Goal: Transaction & Acquisition: Purchase product/service

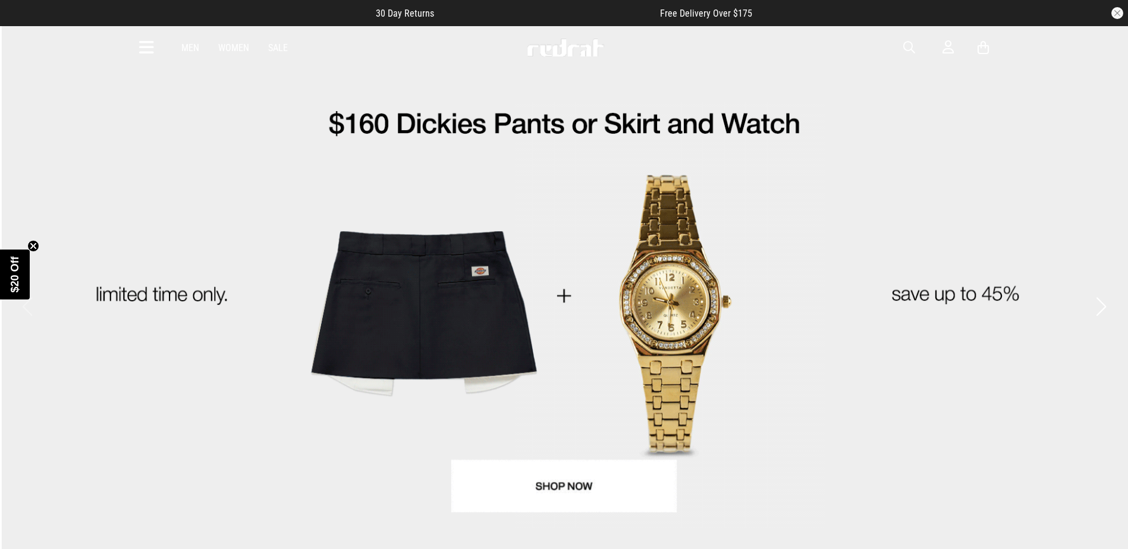
click at [829, 41] on div "Men Women Sale Sign in New Back Footwear Back Mens Back Womens Back Youth & Kid…" at bounding box center [564, 47] width 868 height 43
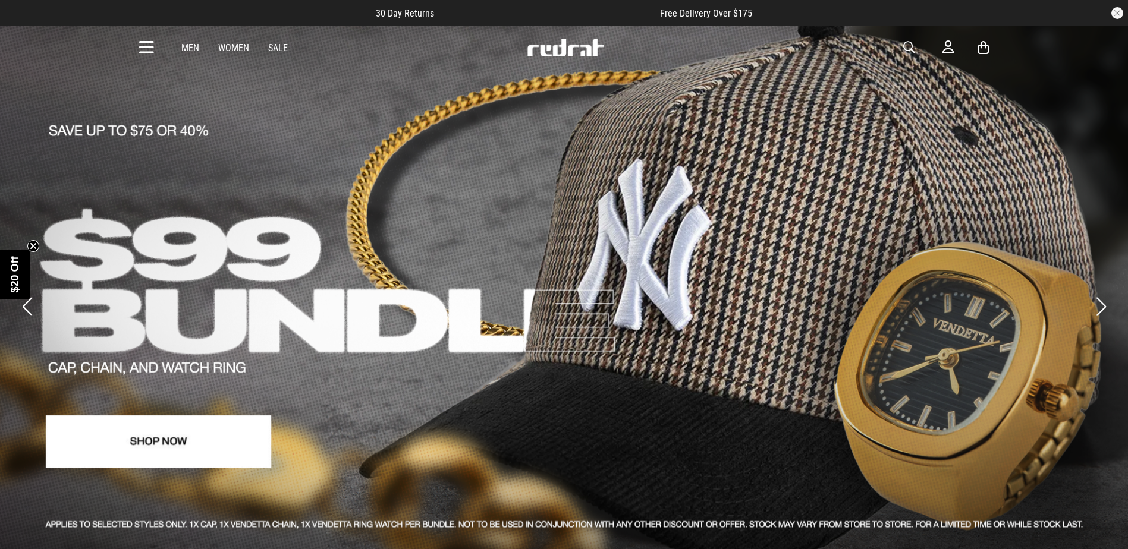
click at [910, 42] on span "button" at bounding box center [909, 47] width 12 height 14
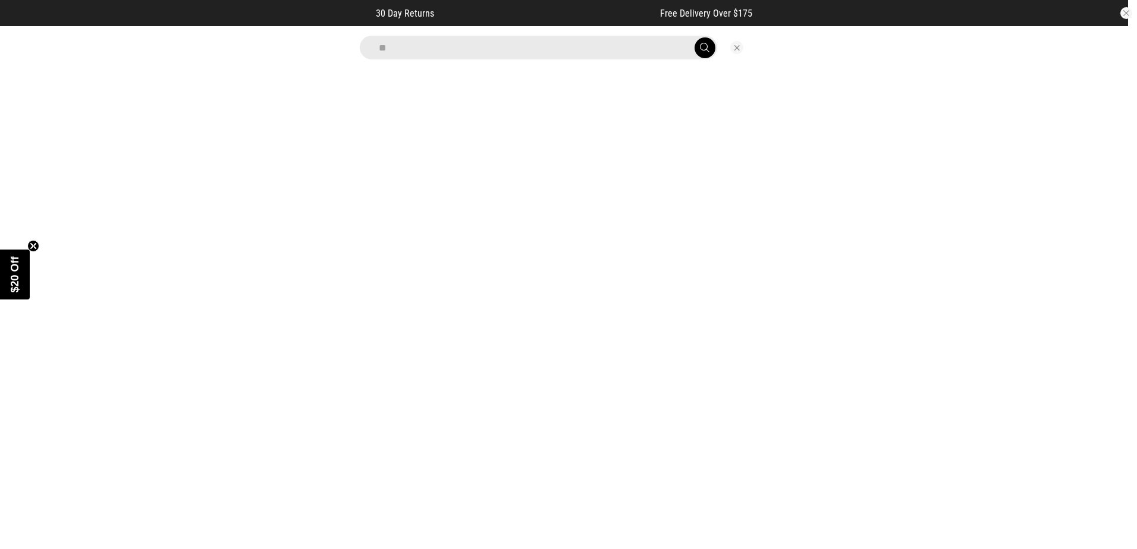
scroll to position [5, 0]
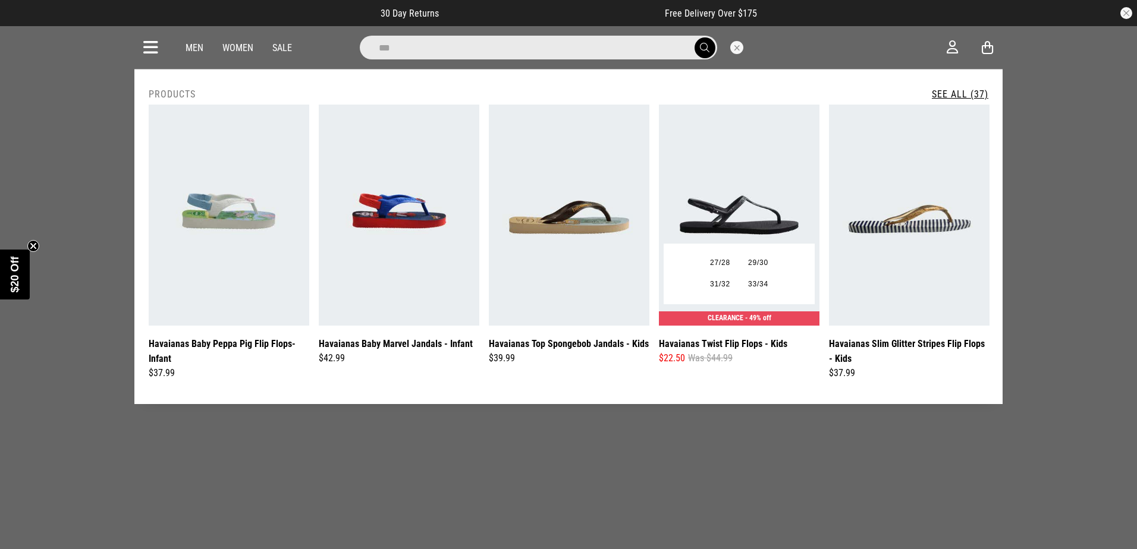
type input "***"
click at [775, 178] on img at bounding box center [739, 215] width 161 height 221
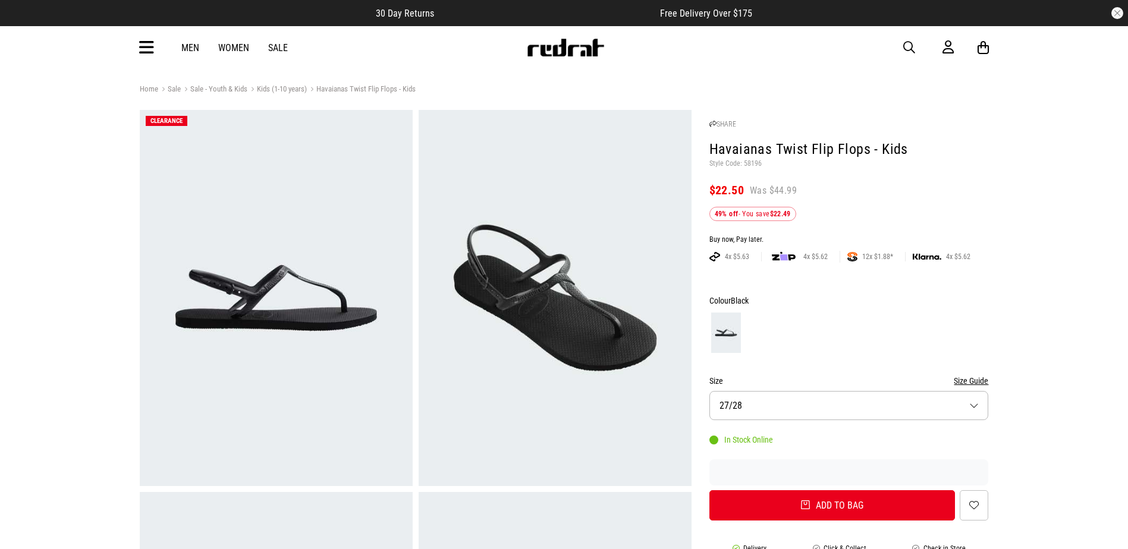
click at [752, 166] on p "Style Code: 58196" at bounding box center [848, 164] width 279 height 10
copy p "58196"
click at [918, 42] on button "button" at bounding box center [915, 47] width 24 height 14
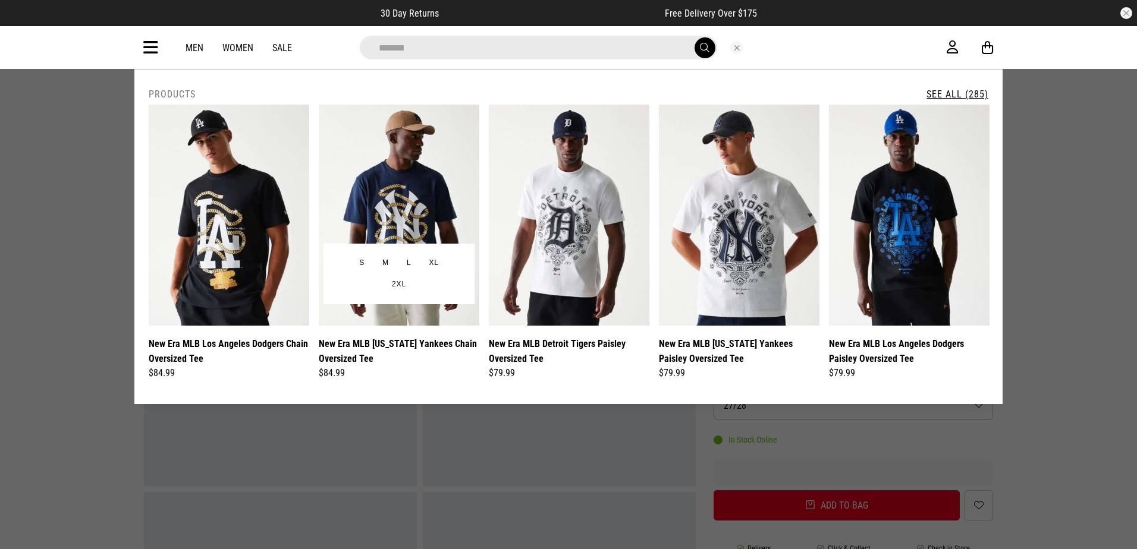
type input "*******"
click at [399, 236] on img at bounding box center [399, 215] width 161 height 221
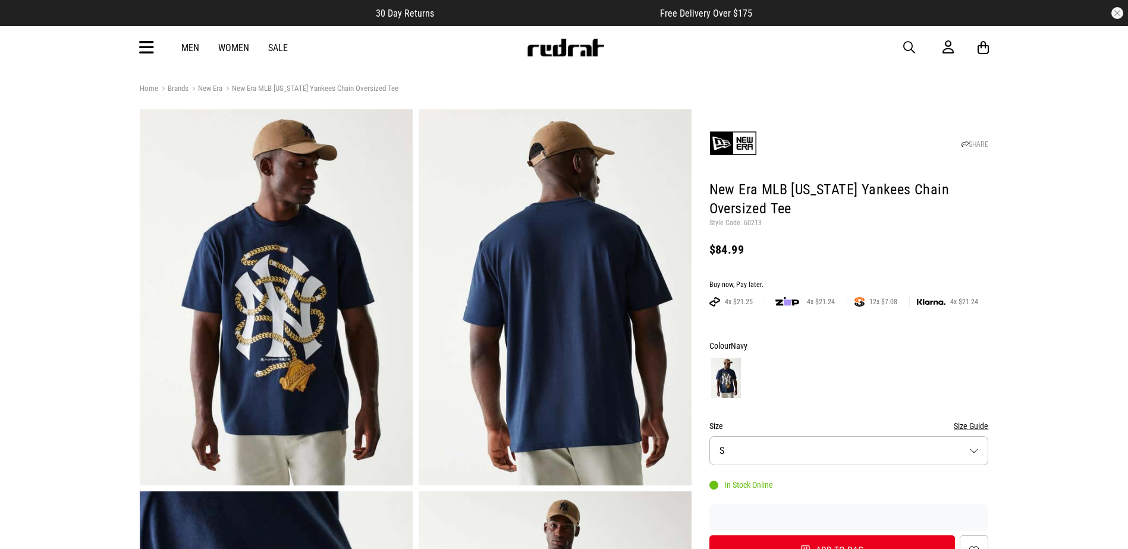
click at [749, 224] on p "Style Code: 60213" at bounding box center [848, 224] width 279 height 10
copy p "60213"
click at [910, 47] on span "button" at bounding box center [909, 47] width 12 height 14
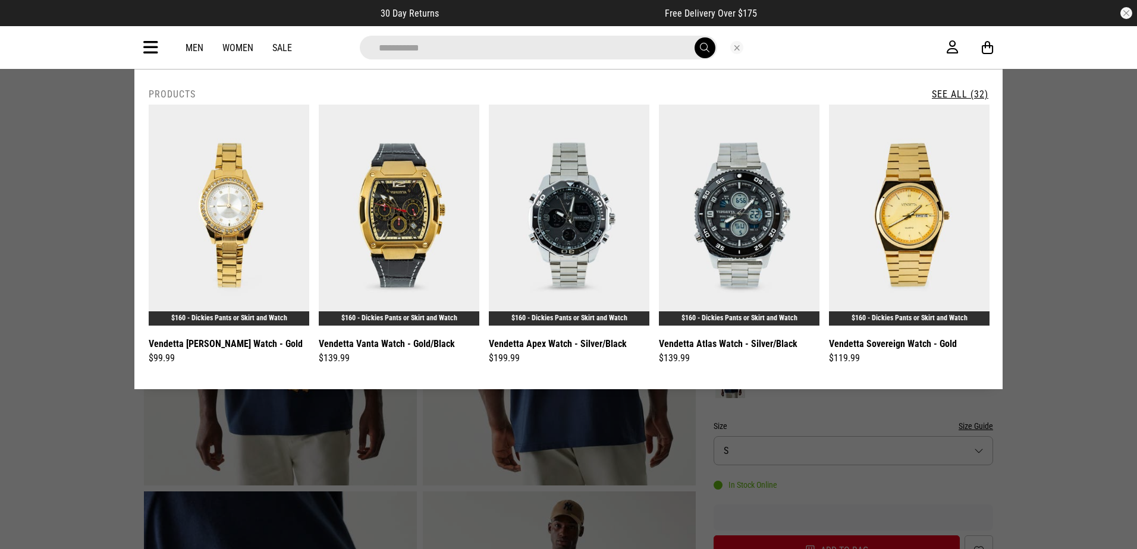
type input "**********"
click at [940, 94] on link "See All (32)" at bounding box center [960, 94] width 56 height 11
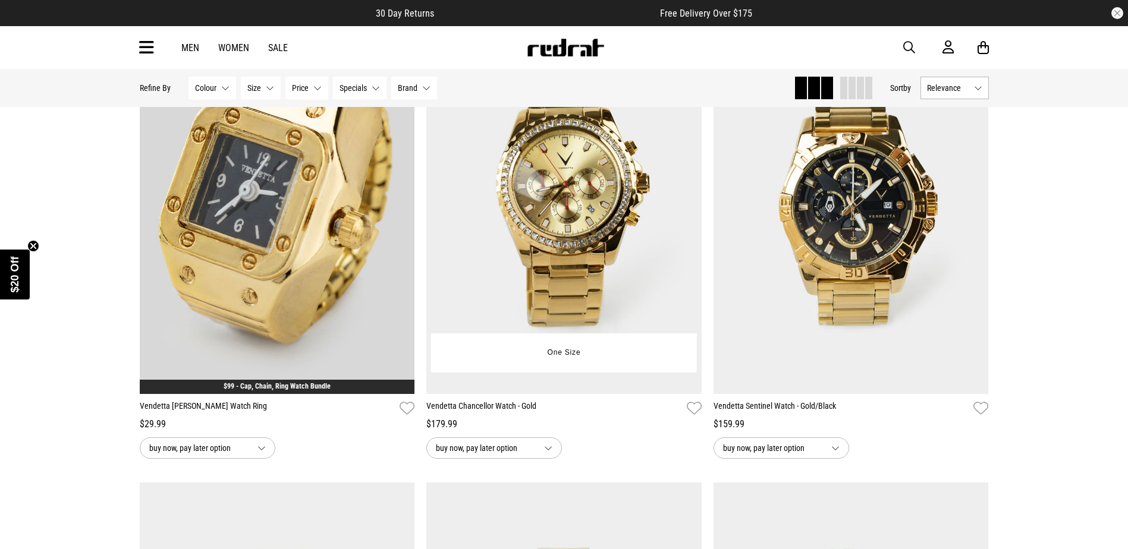
scroll to position [3151, 0]
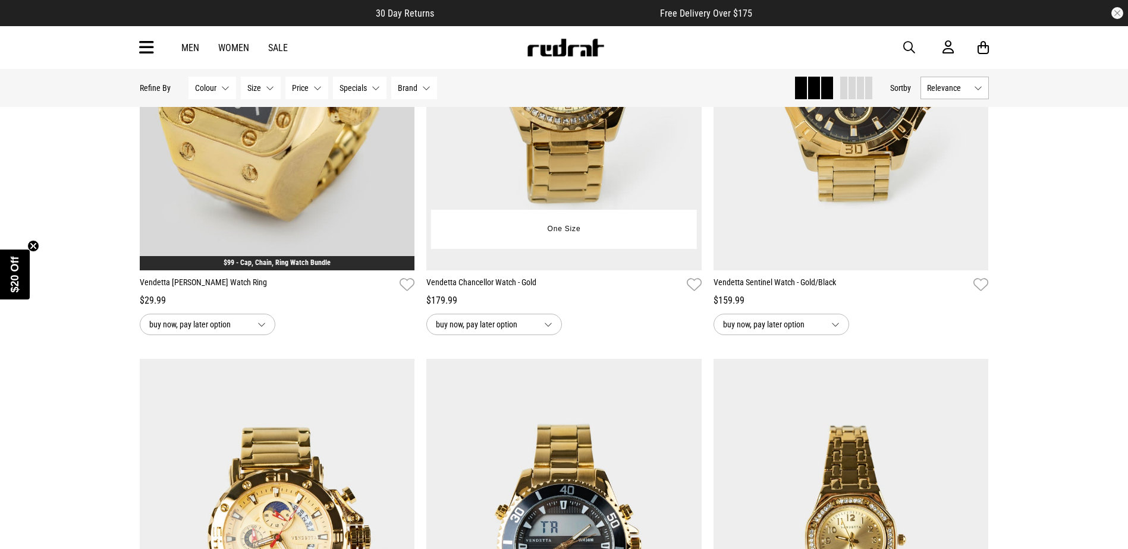
click at [593, 150] on img at bounding box center [563, 77] width 275 height 385
